Goal: Task Accomplishment & Management: Use online tool/utility

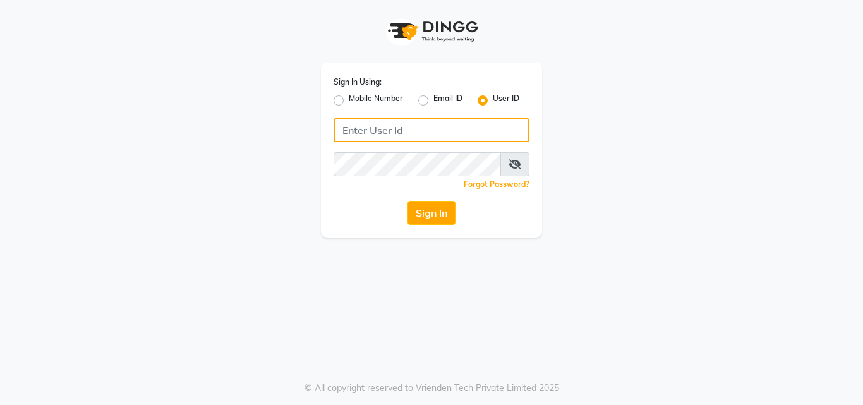
click at [404, 128] on input "Username" at bounding box center [432, 130] width 196 height 24
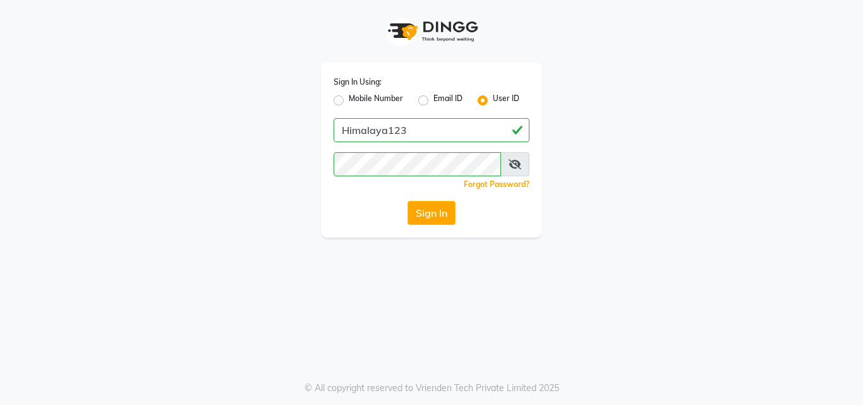
click at [521, 160] on span at bounding box center [515, 164] width 29 height 24
click at [506, 161] on span at bounding box center [515, 164] width 29 height 24
click at [509, 161] on icon at bounding box center [515, 164] width 13 height 10
click at [426, 204] on button "Sign In" at bounding box center [432, 213] width 48 height 24
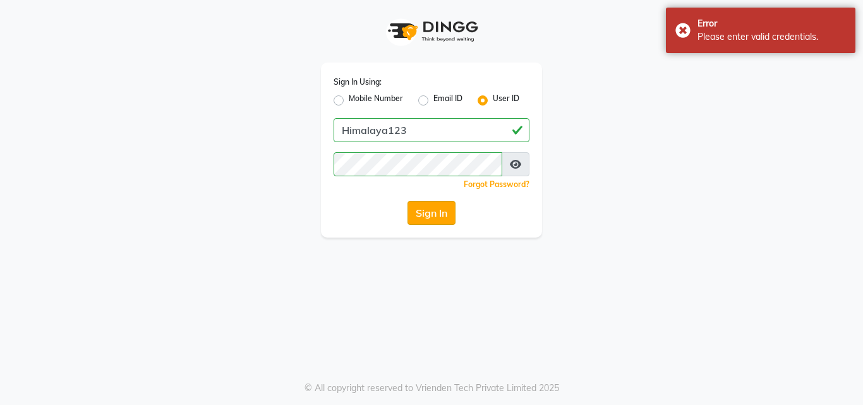
click at [423, 210] on button "Sign In" at bounding box center [432, 213] width 48 height 24
click at [422, 210] on div "Sign In" at bounding box center [432, 213] width 196 height 24
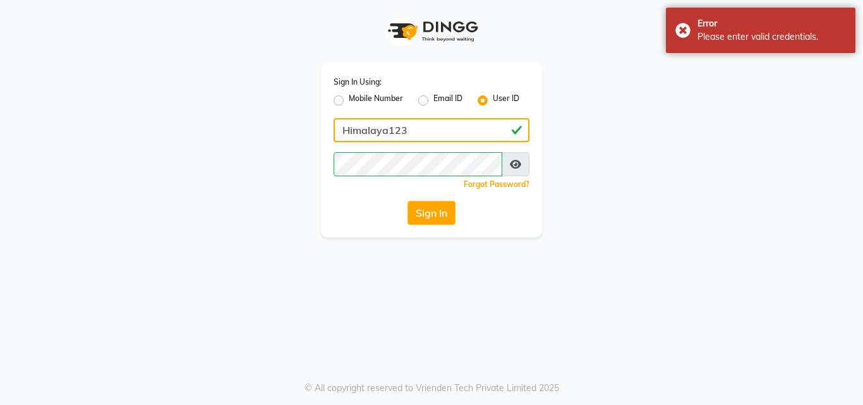
click at [345, 129] on input "Himalaya123" at bounding box center [432, 130] width 196 height 24
click at [353, 129] on input "Himalaya123" at bounding box center [432, 130] width 196 height 24
click at [352, 129] on input "Himalaya123" at bounding box center [432, 130] width 196 height 24
click at [350, 130] on input "Himalaya123" at bounding box center [432, 130] width 196 height 24
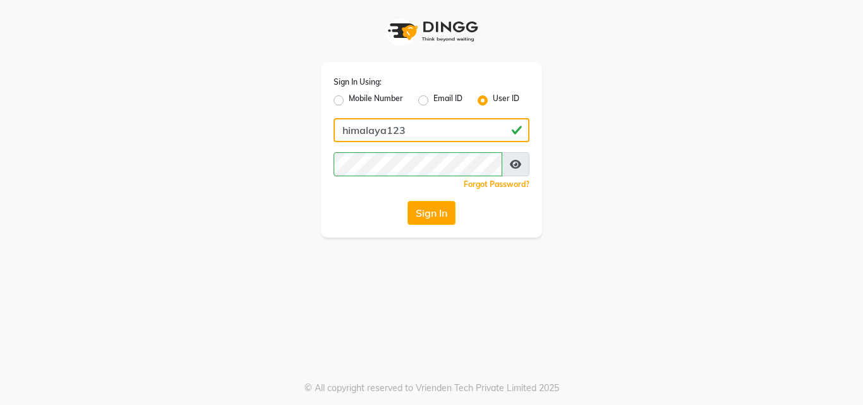
type input "himalaya123"
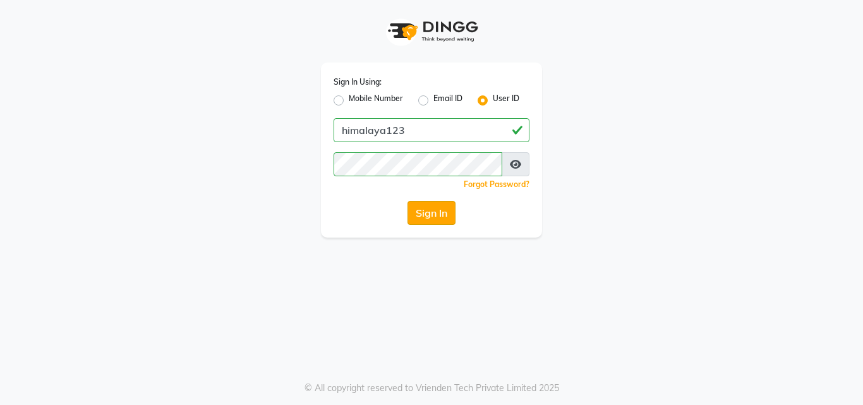
click at [428, 209] on button "Sign In" at bounding box center [432, 213] width 48 height 24
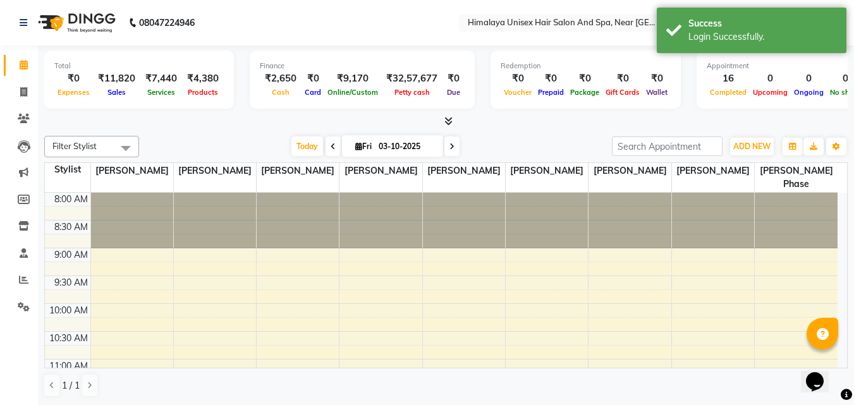
click at [639, 222] on div at bounding box center [629, 221] width 82 height 56
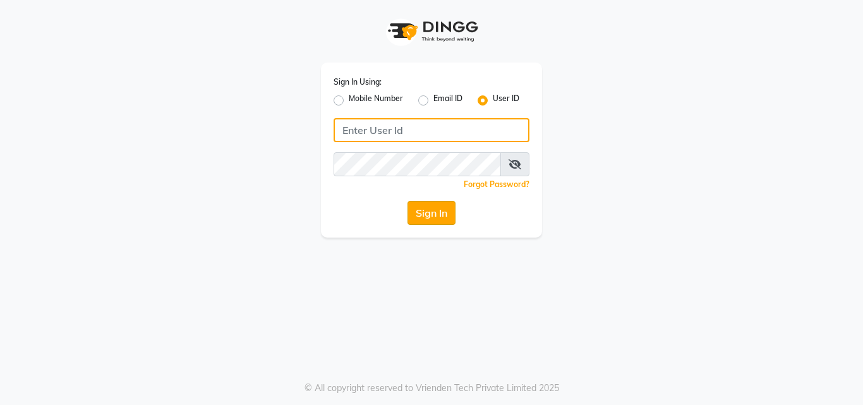
type input "himalaya123"
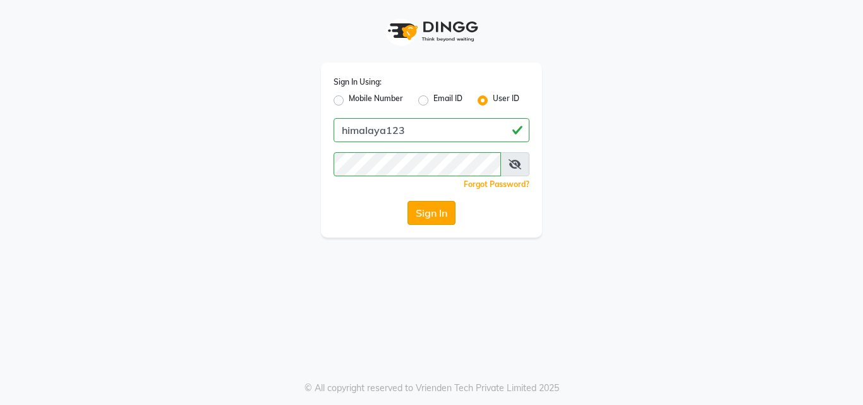
click at [420, 206] on button "Sign In" at bounding box center [432, 213] width 48 height 24
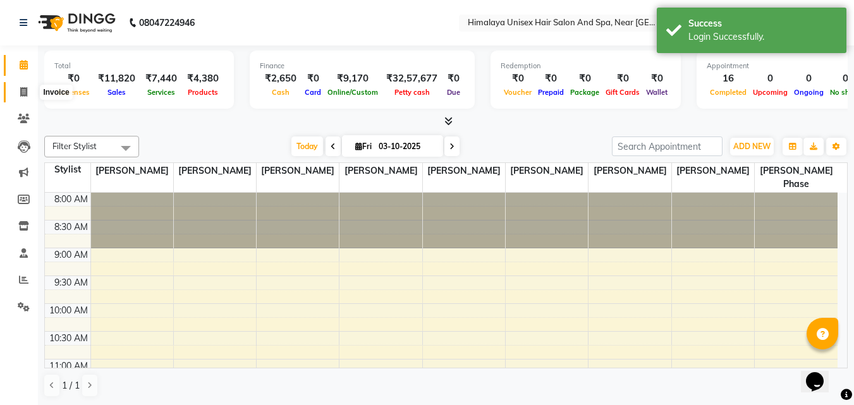
click at [19, 90] on span at bounding box center [24, 92] width 22 height 15
select select "4594"
select select "service"
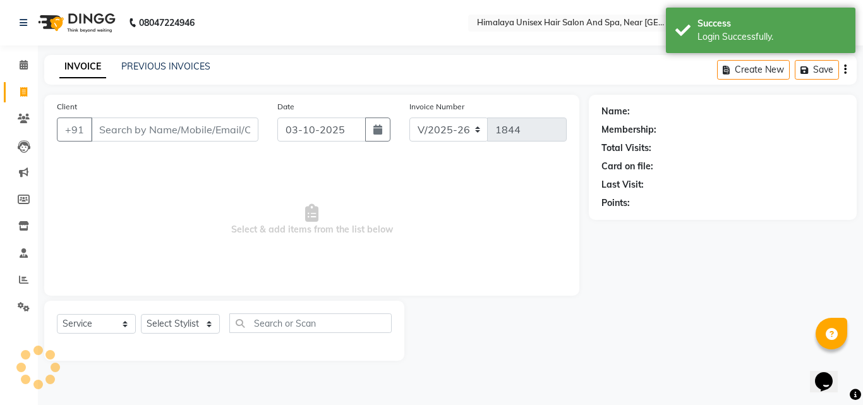
click at [19, 90] on span at bounding box center [24, 92] width 22 height 15
select select "4594"
select select "service"
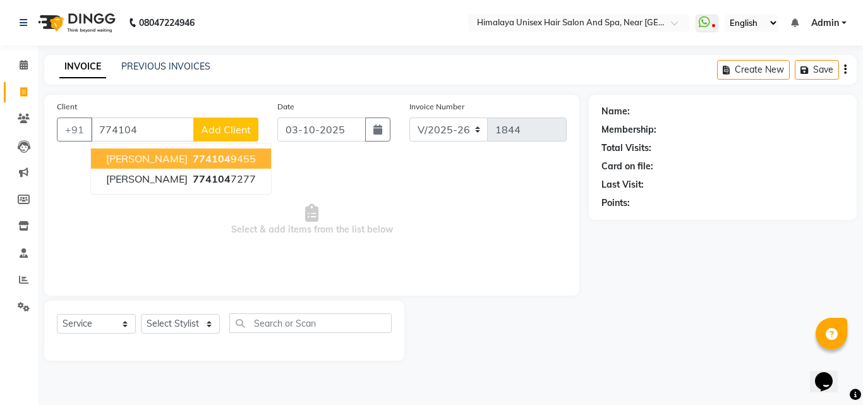
click at [216, 162] on ngb-highlight "774104 9455" at bounding box center [223, 158] width 66 height 13
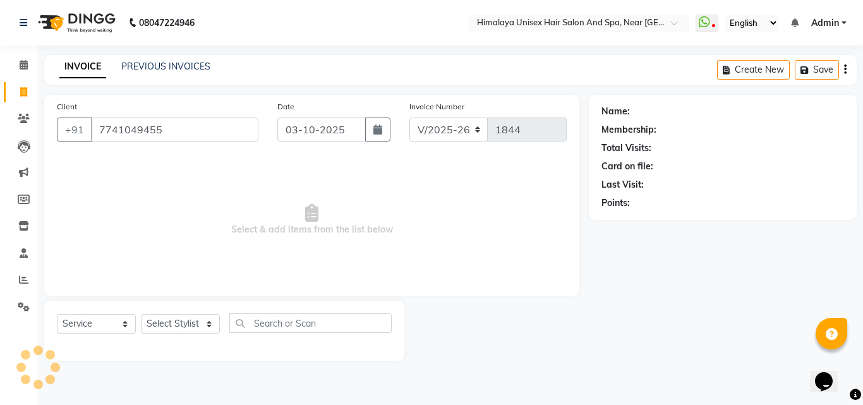
type input "7741049455"
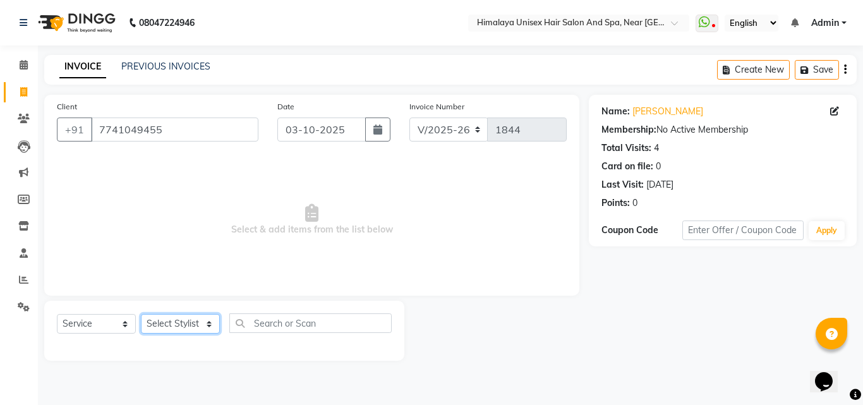
click at [210, 329] on select "Select Stylist Avantika Phase Ganesh Gosavi Mahesh Sawant nakul tadas prasad ka…" at bounding box center [180, 324] width 79 height 20
select select "26948"
click at [141, 314] on select "Select Stylist Avantika Phase Ganesh Gosavi Mahesh Sawant nakul tadas prasad ka…" at bounding box center [180, 324] width 79 height 20
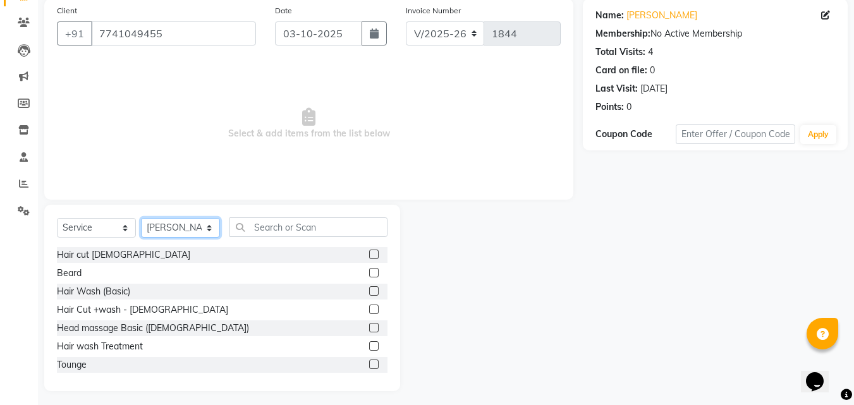
scroll to position [101, 0]
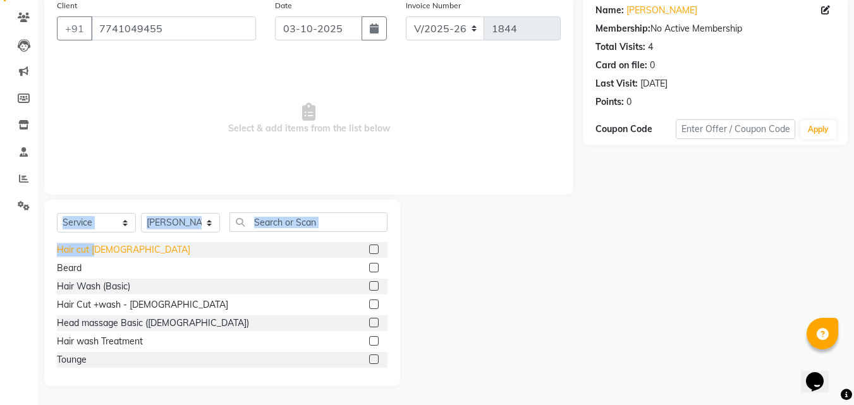
click at [97, 243] on div "Select Service Product Membership Package Voucher Prepaid Gift Card Select Styl…" at bounding box center [222, 293] width 356 height 186
click at [93, 241] on div "Select Service Product Membership Package Voucher Prepaid Gift Card Select Styl…" at bounding box center [222, 227] width 331 height 30
click at [90, 250] on div "Hair cut male" at bounding box center [123, 249] width 133 height 13
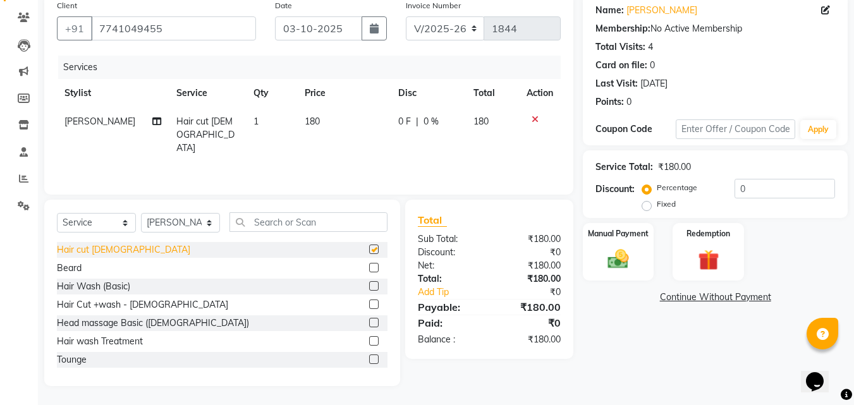
checkbox input "false"
click at [310, 123] on span "180" at bounding box center [312, 121] width 15 height 11
select select "26948"
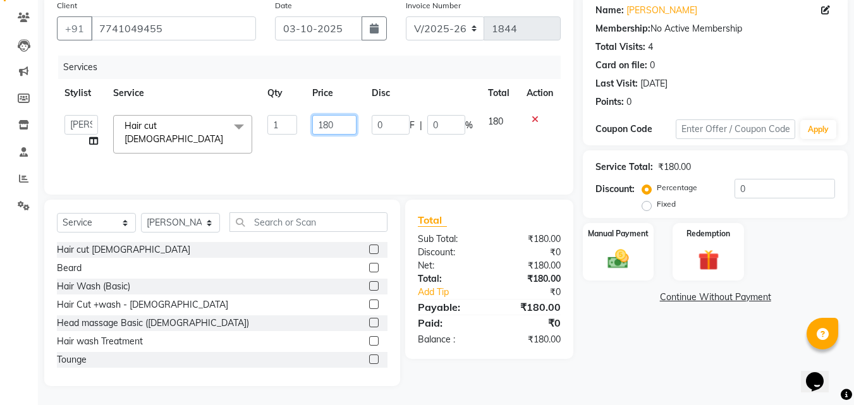
drag, startPoint x: 339, startPoint y: 126, endPoint x: 315, endPoint y: 139, distance: 27.4
click at [339, 127] on input "180" at bounding box center [334, 125] width 44 height 20
type input "1"
type input "200"
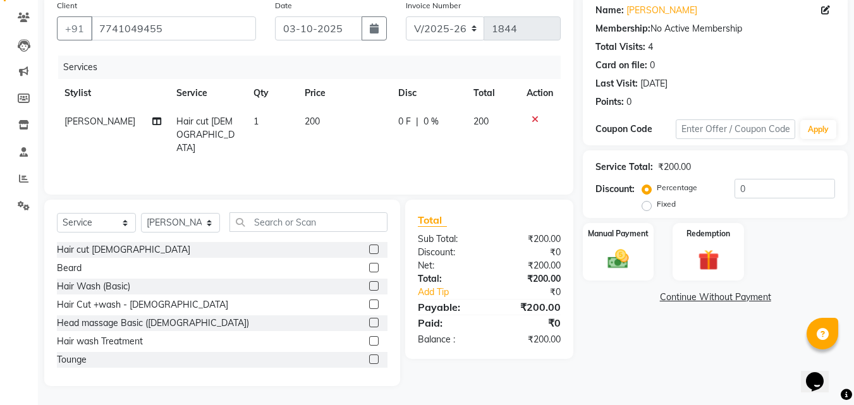
click at [498, 138] on div "Services Stylist Service Qty Price Disc Total Action Mahesh Sawant Hair cut mal…" at bounding box center [309, 119] width 504 height 126
click at [650, 269] on div "Manual Payment" at bounding box center [618, 252] width 74 height 60
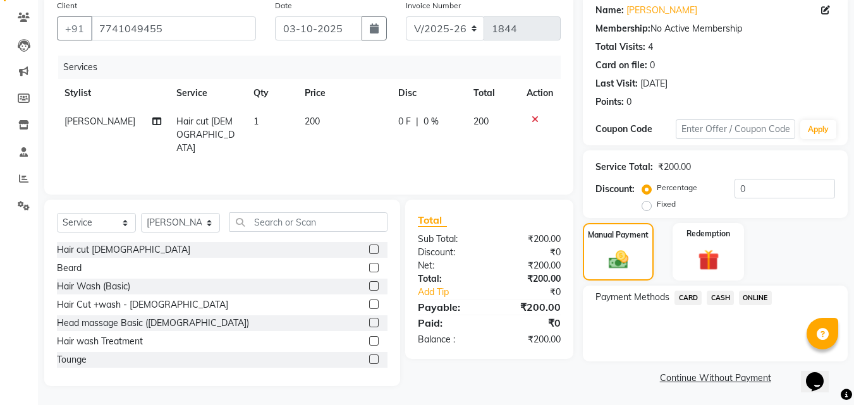
click at [713, 293] on span "CASH" at bounding box center [720, 298] width 27 height 15
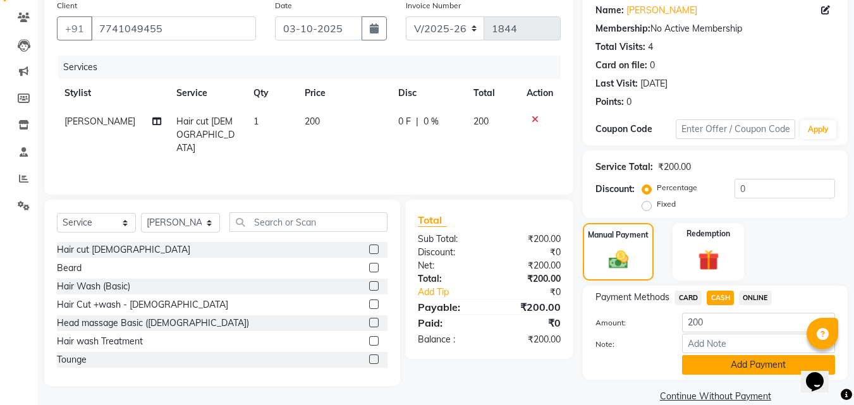
click at [716, 359] on button "Add Payment" at bounding box center [758, 365] width 153 height 20
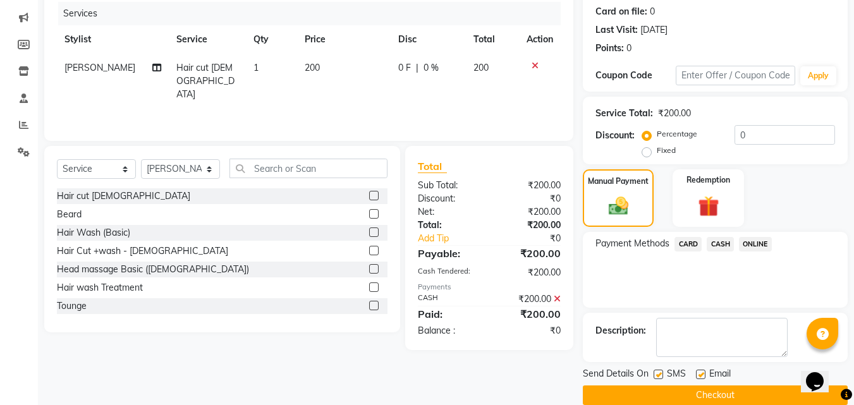
scroll to position [174, 0]
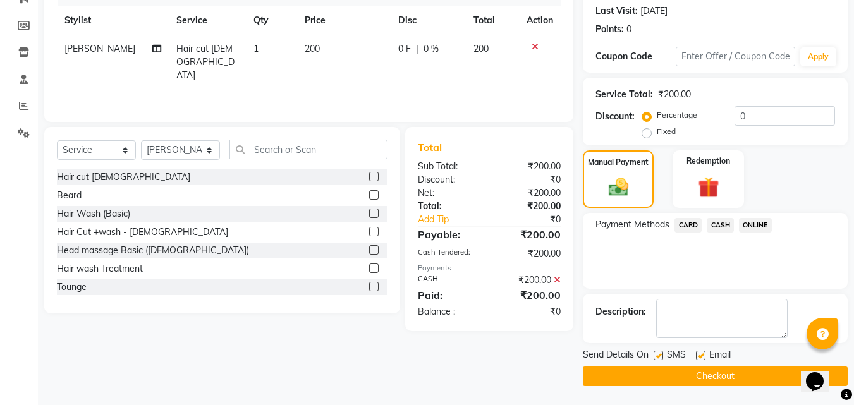
click at [632, 380] on button "Checkout" at bounding box center [715, 377] width 265 height 20
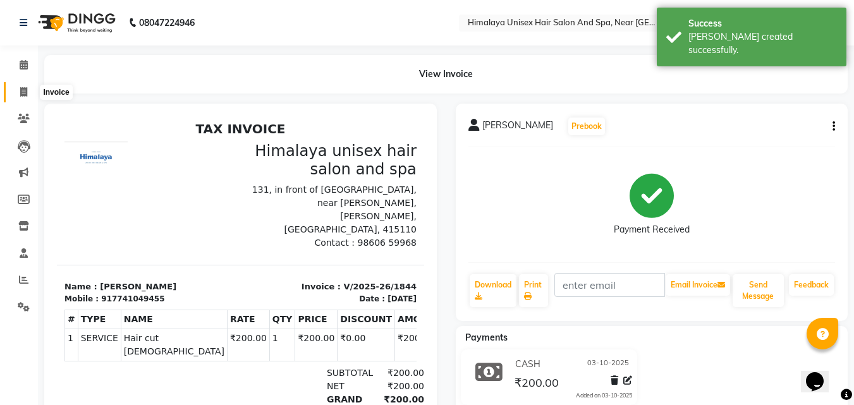
click at [27, 88] on icon at bounding box center [23, 91] width 7 height 9
select select "4594"
select select "service"
